Goal: Transaction & Acquisition: Purchase product/service

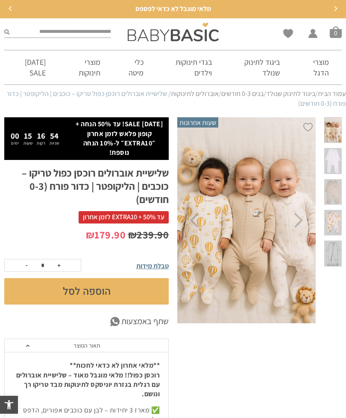
click at [302, 138] on link "אוברולים" at bounding box center [274, 129] width 81 height 18
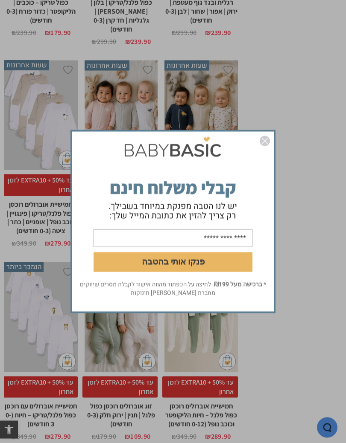
scroll to position [747, 0]
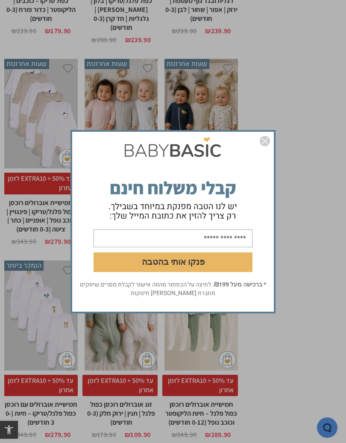
click at [263, 143] on img "סגור" at bounding box center [265, 141] width 10 height 10
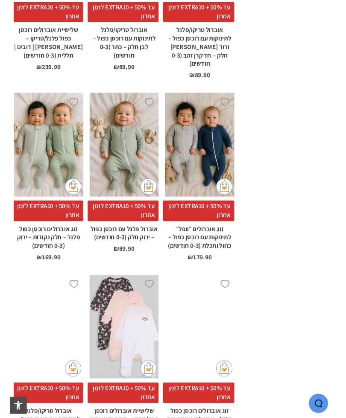
scroll to position [1735, 0]
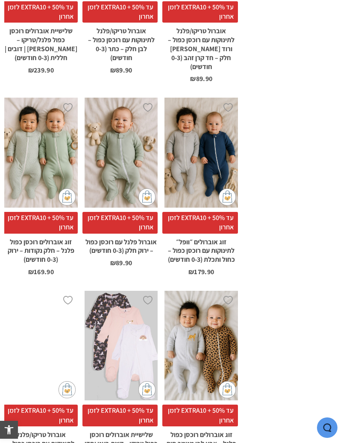
click at [124, 291] on div "x הוספה לסל" at bounding box center [121, 346] width 73 height 110
click at [125, 405] on span "עד 50% + EXTRA10 לזמן אחרון" at bounding box center [120, 416] width 76 height 22
click at [123, 291] on div "x הוספה לסל" at bounding box center [121, 346] width 73 height 110
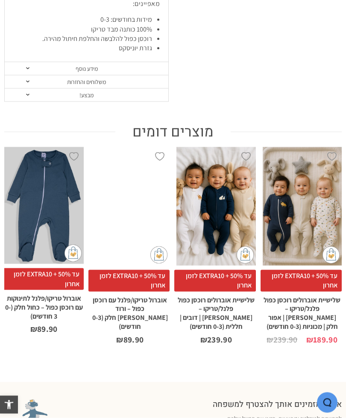
scroll to position [475, 0]
